Goal: Navigation & Orientation: Find specific page/section

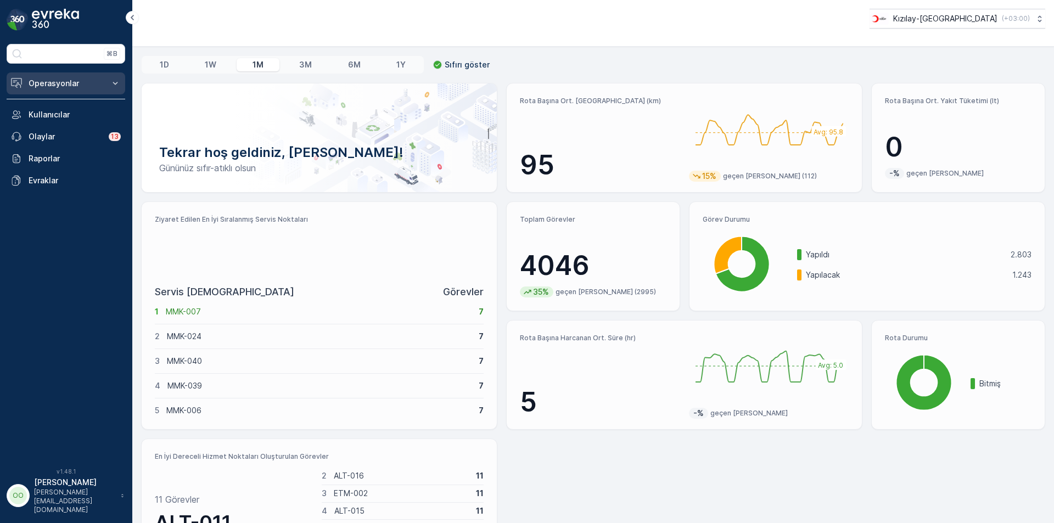
click at [76, 88] on p "Operasyonlar" at bounding box center [66, 83] width 75 height 11
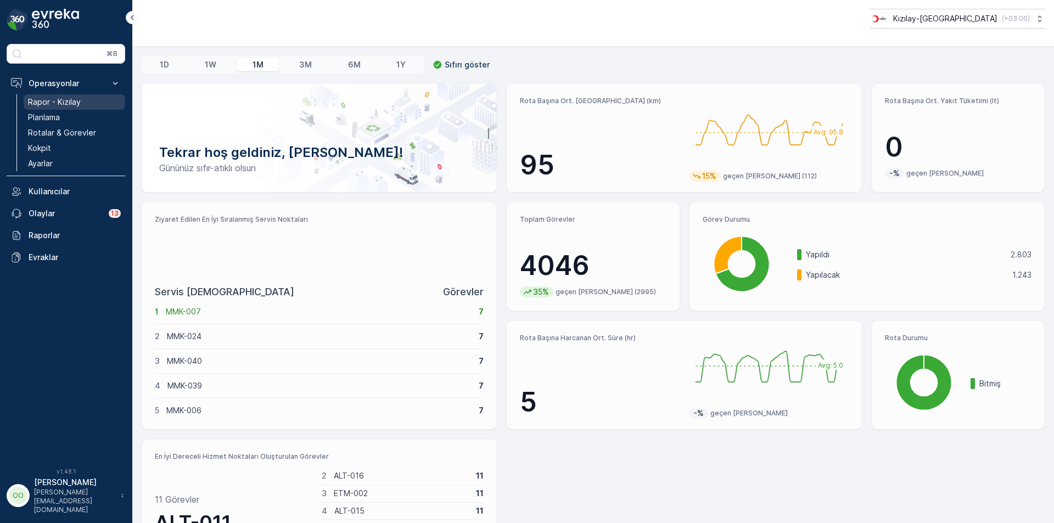
click at [52, 98] on p "Rapor - Kızılay" at bounding box center [54, 102] width 53 height 11
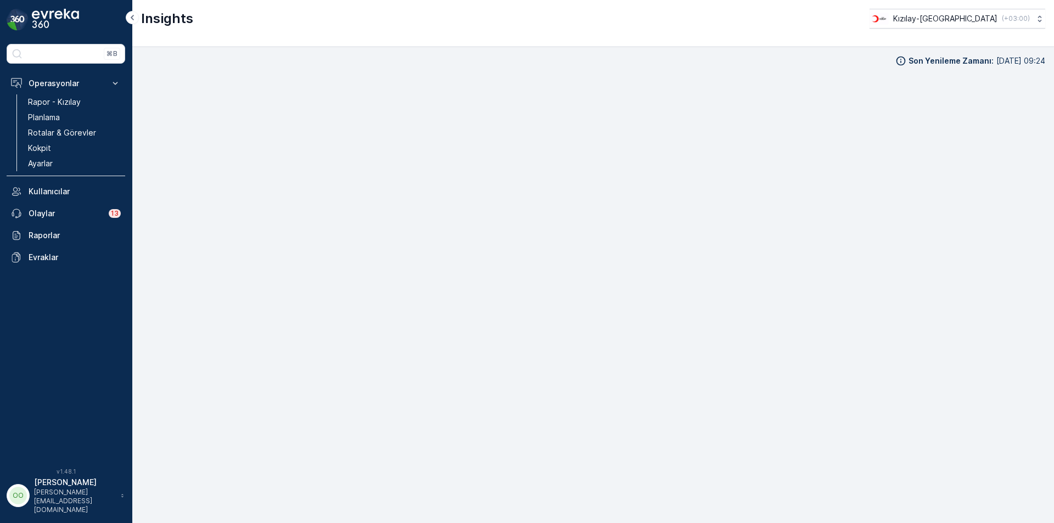
scroll to position [11, 0]
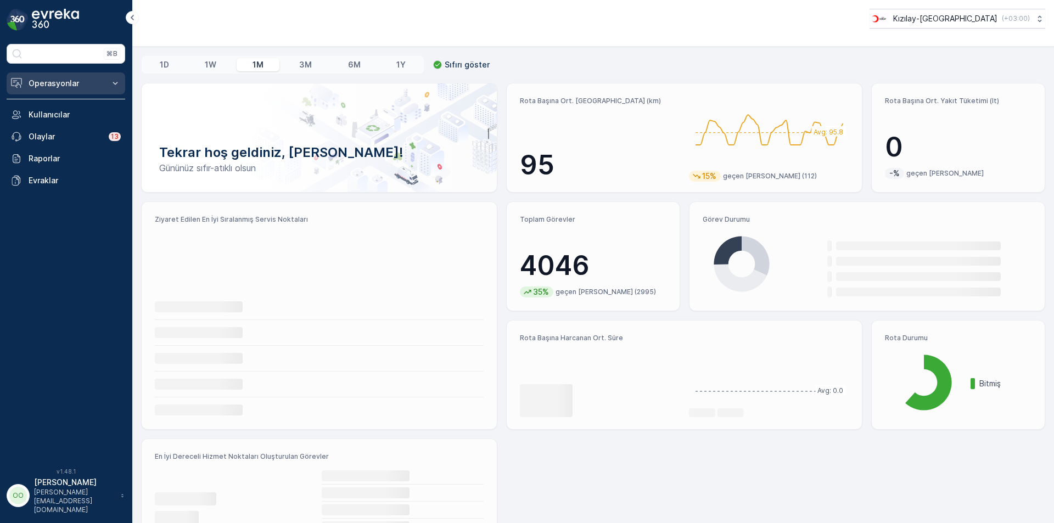
click at [86, 90] on button "Operasyonlar" at bounding box center [66, 83] width 119 height 22
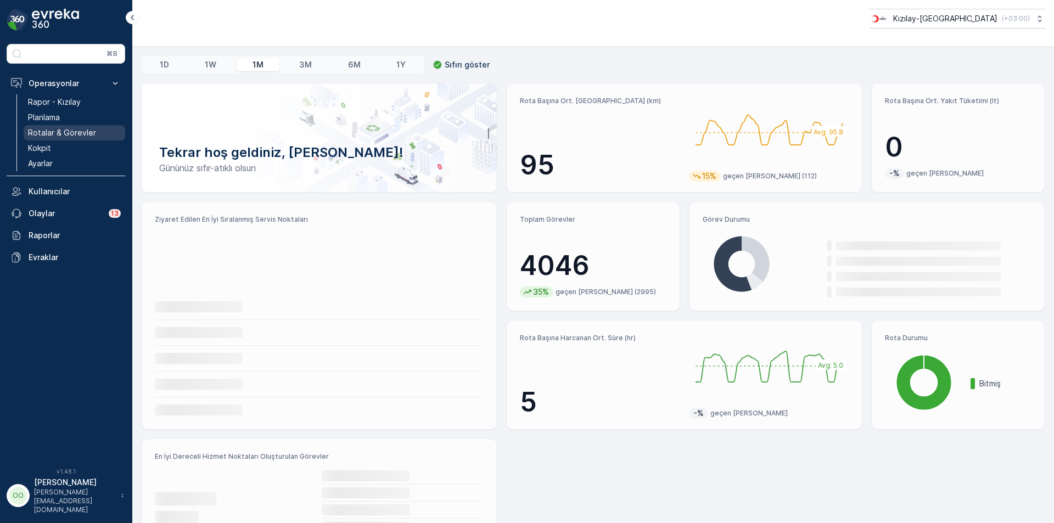
click at [89, 129] on p "Rotalar & Görevler" at bounding box center [62, 132] width 68 height 11
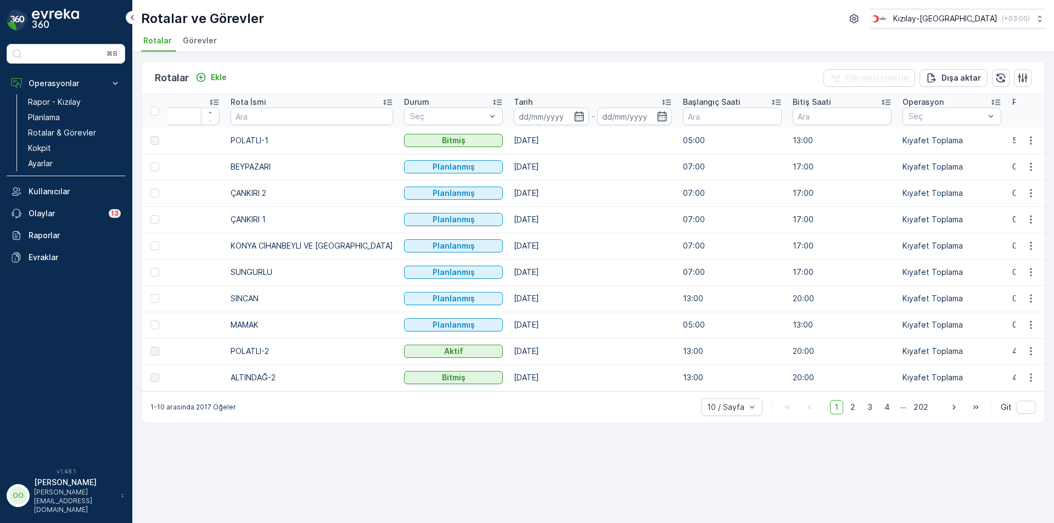
scroll to position [0, 82]
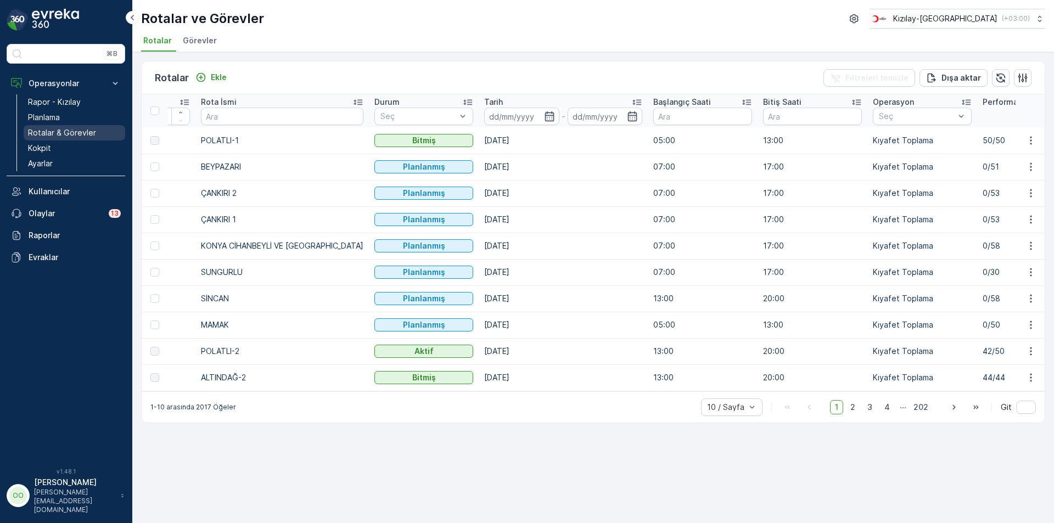
click at [100, 132] on link "Rotalar & Görevler" at bounding box center [75, 132] width 102 height 15
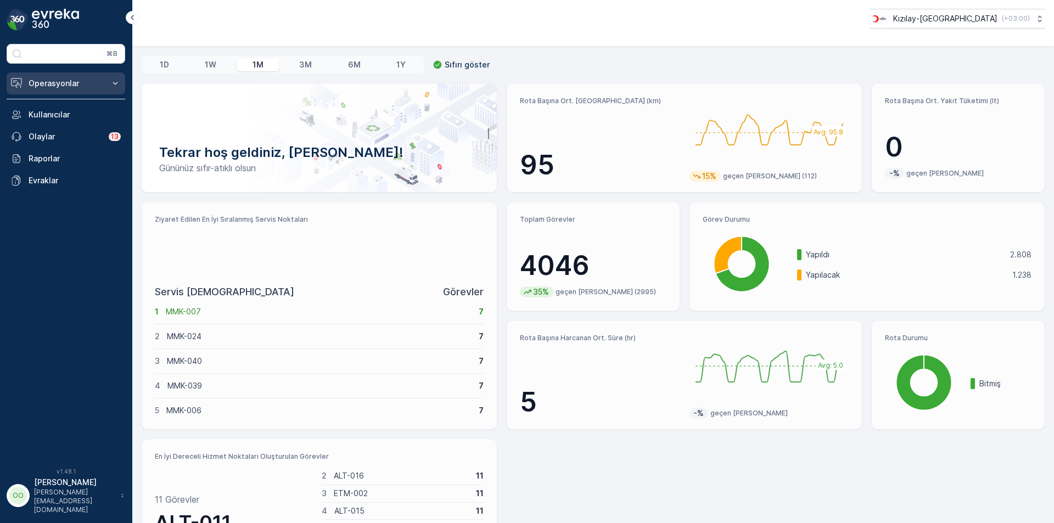
click at [118, 87] on icon at bounding box center [115, 83] width 11 height 11
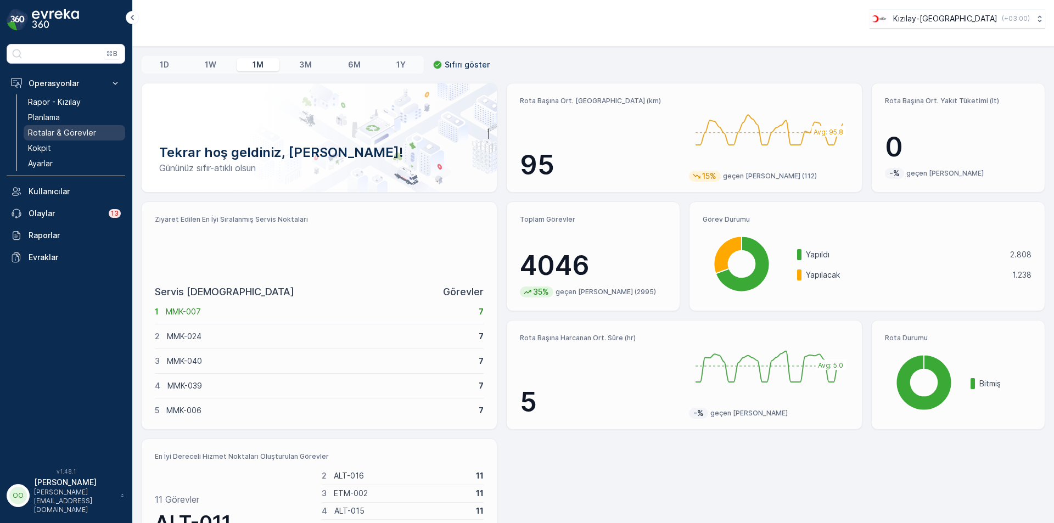
click at [89, 127] on p "Rotalar & Görevler" at bounding box center [62, 132] width 68 height 11
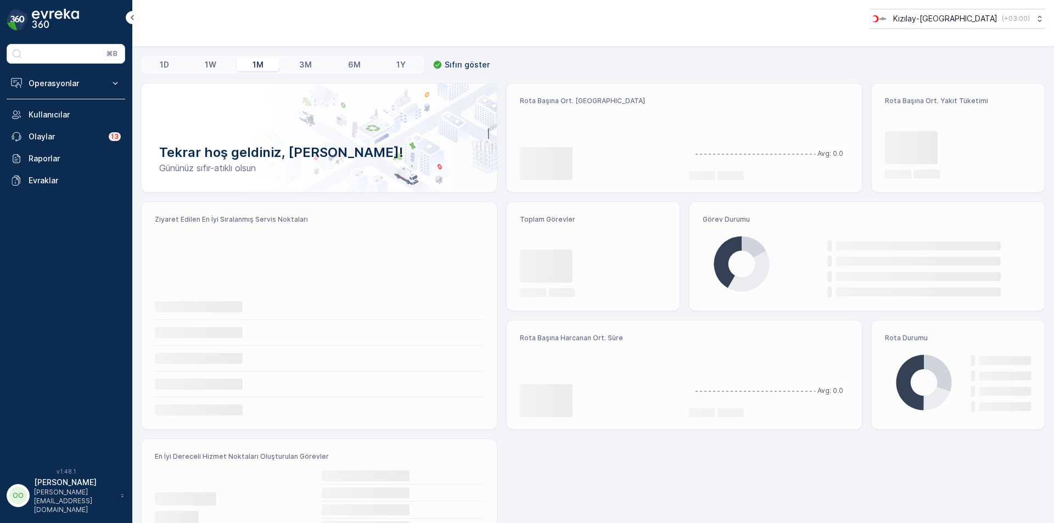
click at [78, 91] on button "Operasyonlar" at bounding box center [66, 83] width 119 height 22
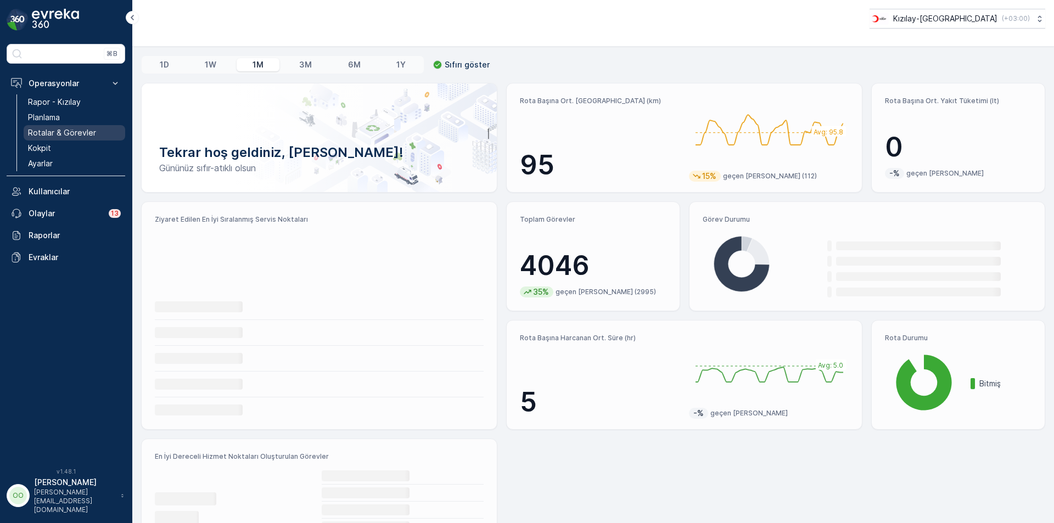
click at [60, 140] on link "Rotalar & Görevler" at bounding box center [75, 132] width 102 height 15
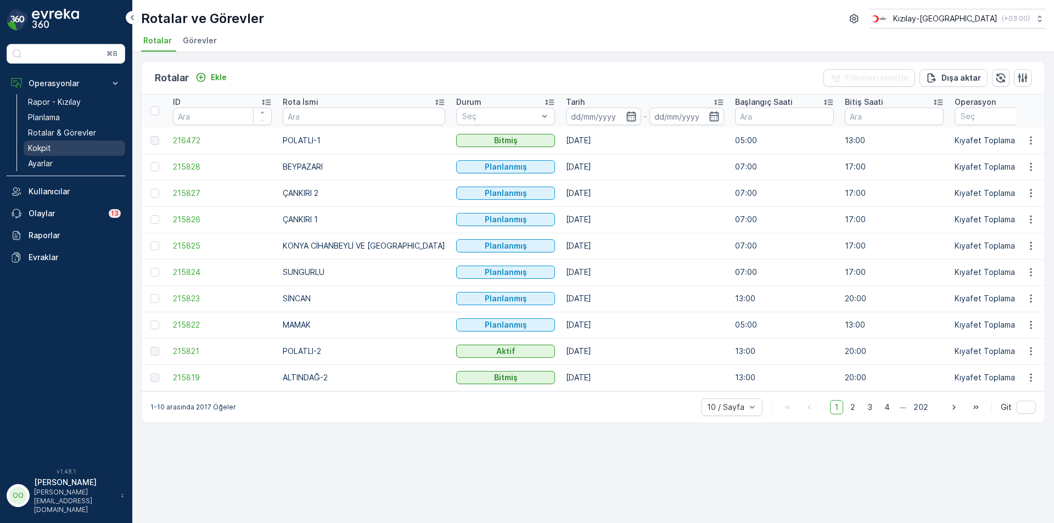
click at [60, 144] on link "Kokpit" at bounding box center [75, 148] width 102 height 15
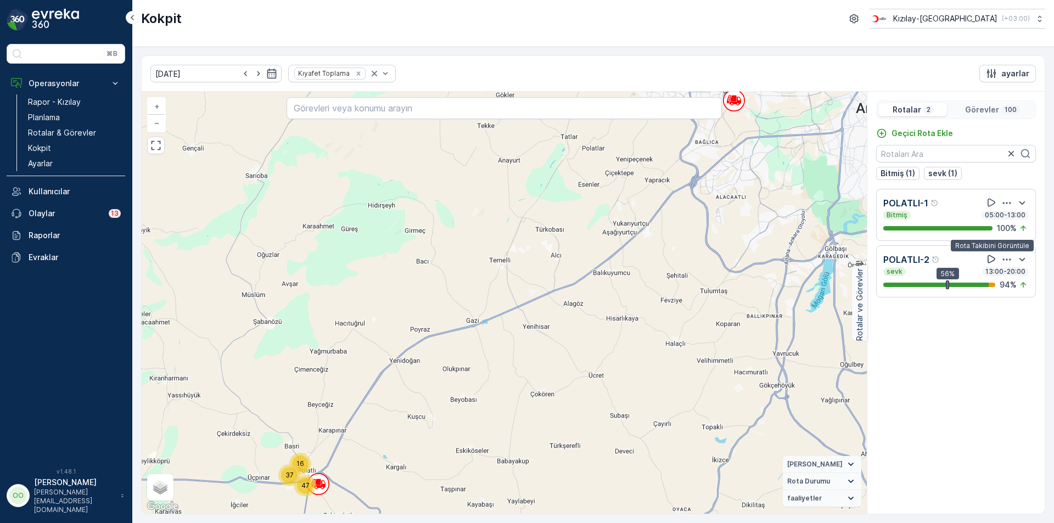
click at [992, 256] on icon at bounding box center [991, 259] width 11 height 11
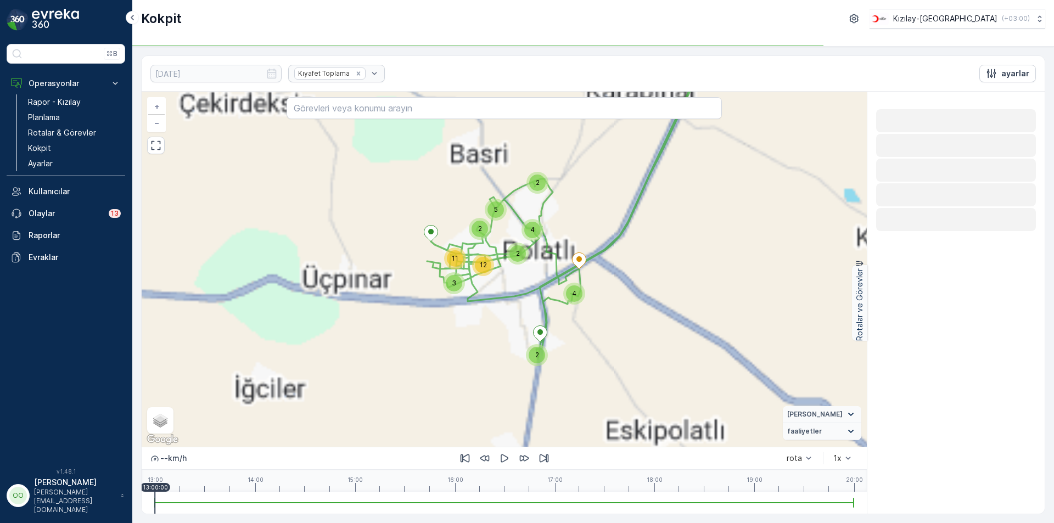
click at [542, 513] on div at bounding box center [504, 503] width 699 height 22
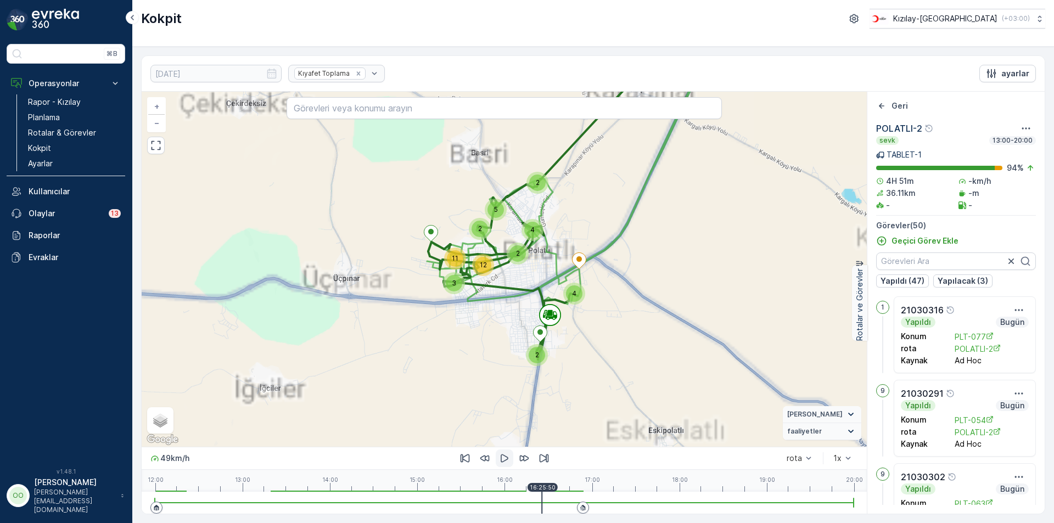
click at [497, 462] on button "button" at bounding box center [505, 459] width 18 height 18
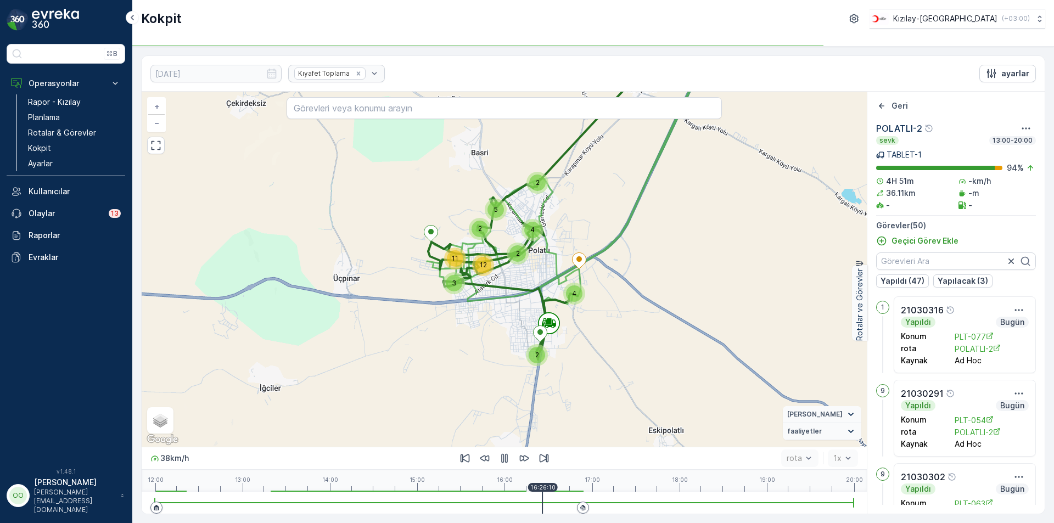
click at [560, 502] on div at bounding box center [504, 502] width 699 height 1
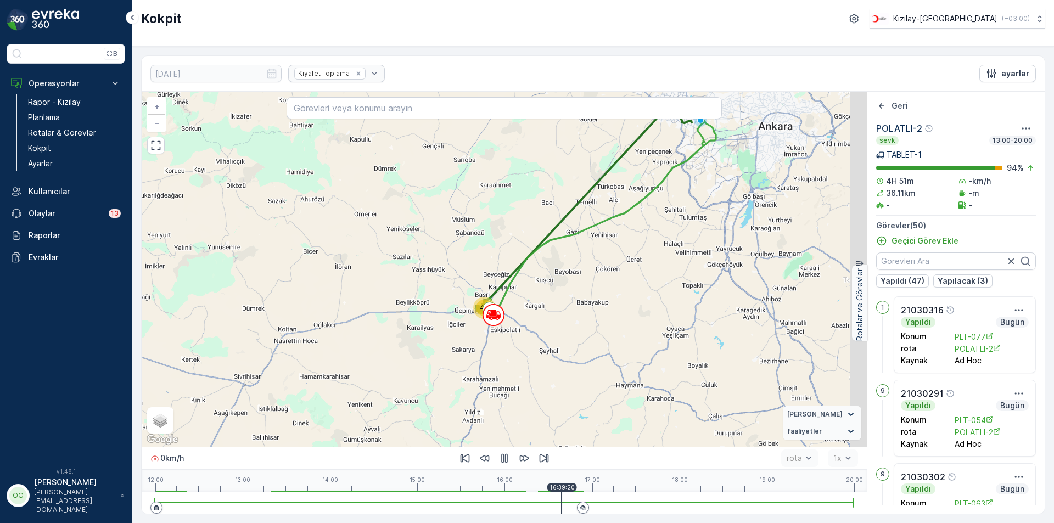
drag, startPoint x: 582, startPoint y: 299, endPoint x: 534, endPoint y: 337, distance: 61.0
click at [534, 337] on div "49 + − Uydu Yol haritası Arazi Karışık Leaflet Klavye kısayolları Harita Verile…" at bounding box center [504, 269] width 725 height 355
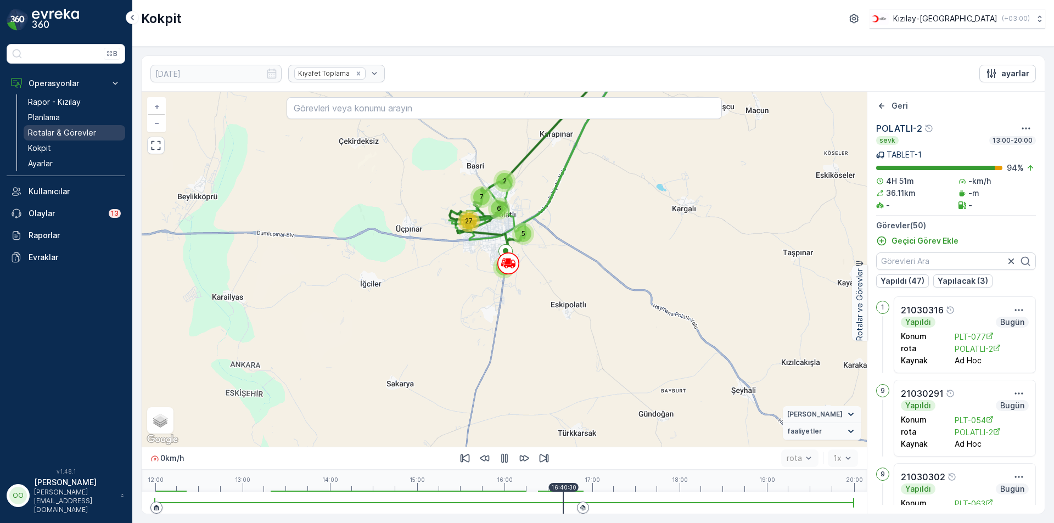
click at [47, 129] on p "Rotalar & Görevler" at bounding box center [62, 132] width 68 height 11
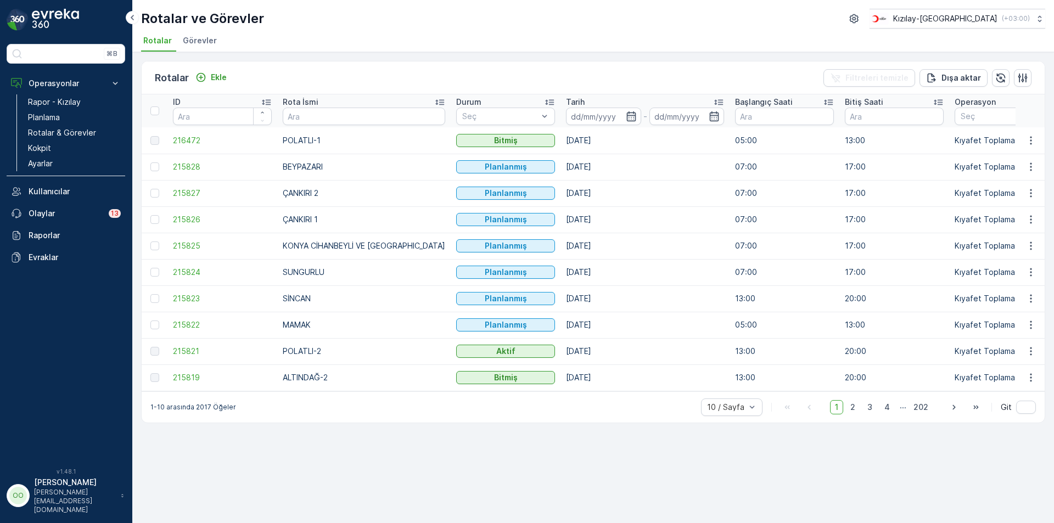
drag, startPoint x: 422, startPoint y: 397, endPoint x: 479, endPoint y: 399, distance: 57.7
click at [479, 399] on div "1-10 arasında 2017 Öğeler 10 / Sayfa 1 2 3 4 ... 202 Git" at bounding box center [593, 407] width 903 height 31
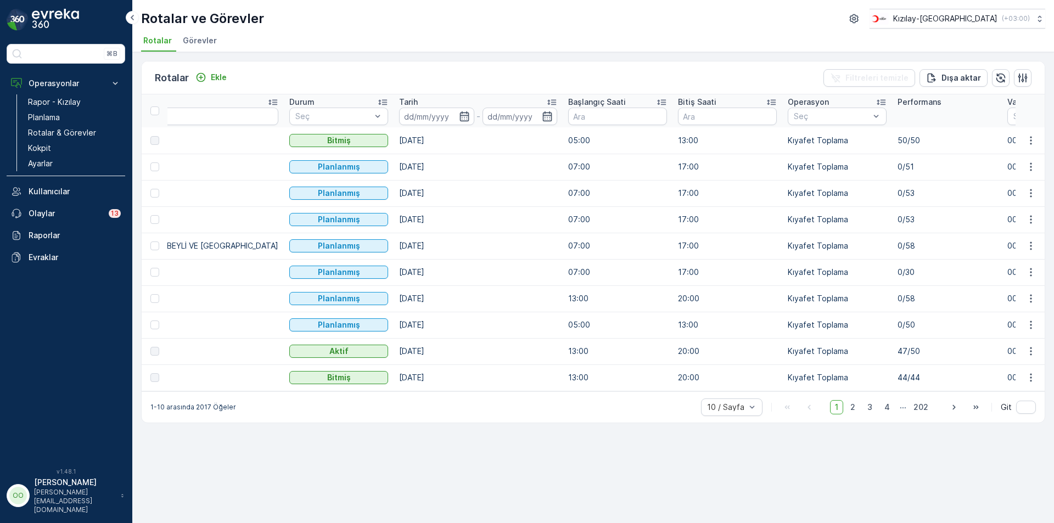
scroll to position [0, 168]
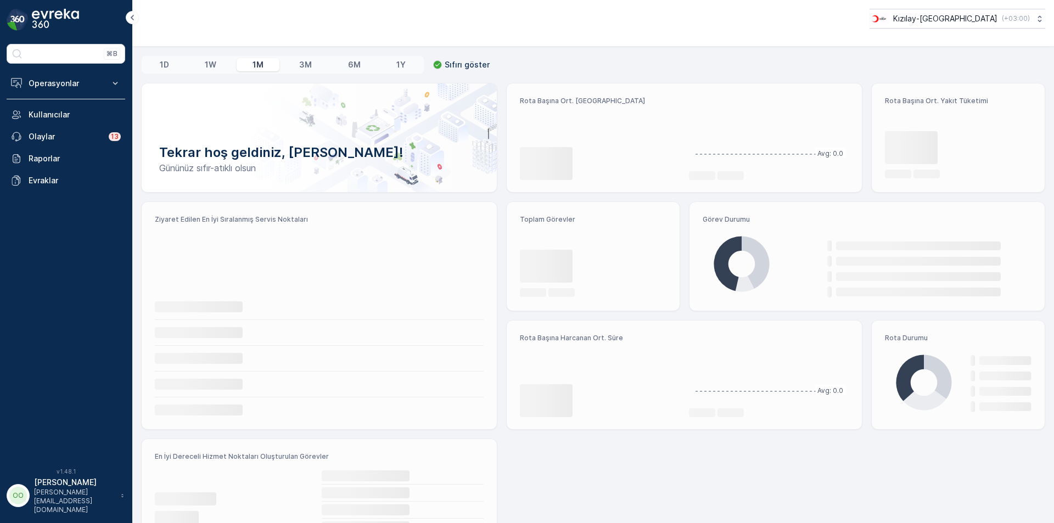
click at [80, 81] on p "Operasyonlar" at bounding box center [66, 83] width 75 height 11
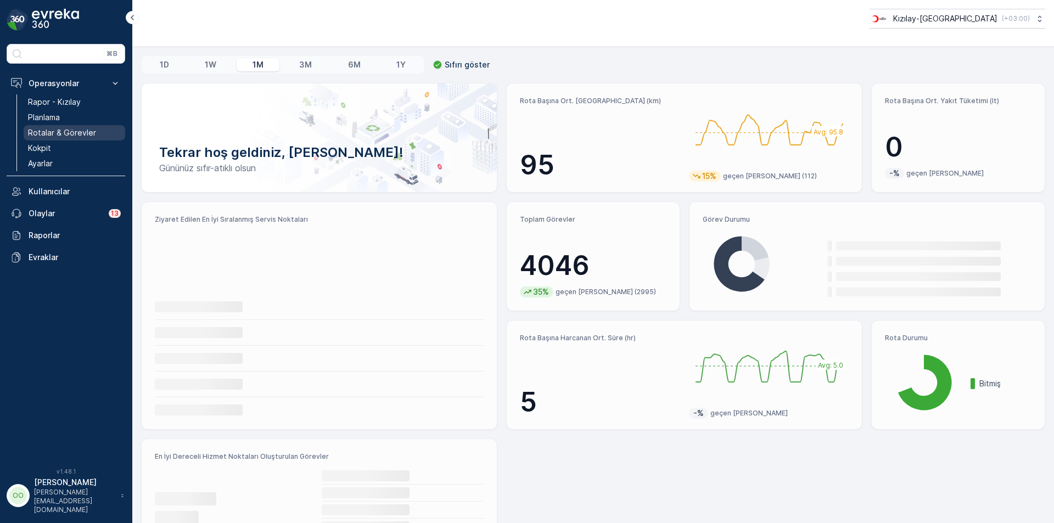
click at [66, 135] on p "Rotalar & Görevler" at bounding box center [62, 132] width 68 height 11
